Goal: Register for event/course

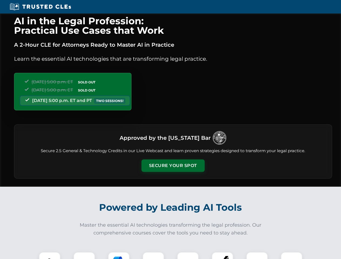
click at [173, 166] on button "Secure Your Spot" at bounding box center [173, 166] width 63 height 12
click at [50, 256] on img at bounding box center [50, 263] width 16 height 16
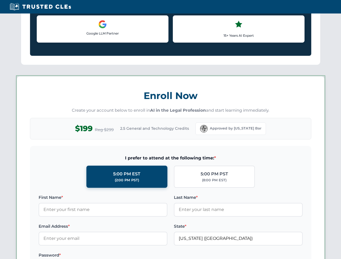
click at [119, 256] on label "Password *" at bounding box center [103, 255] width 129 height 6
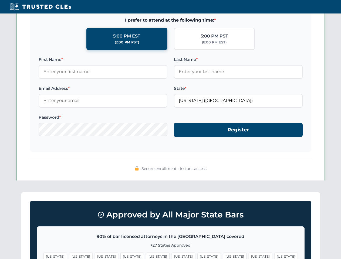
click at [249, 256] on span "[US_STATE]" at bounding box center [260, 257] width 23 height 8
